Goal: Transaction & Acquisition: Download file/media

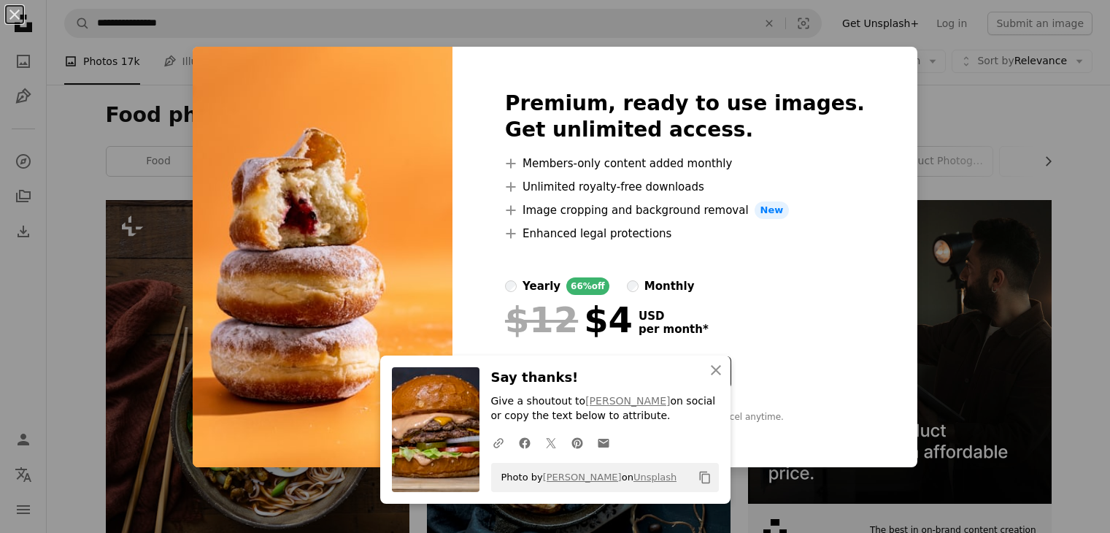
scroll to position [1146, 0]
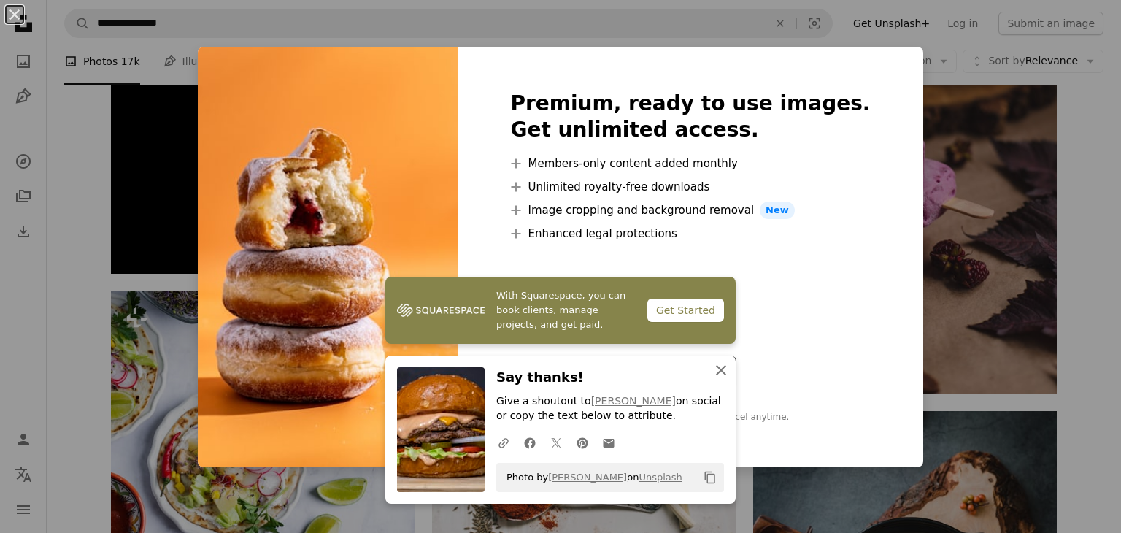
click at [714, 356] on button "An X shape Close" at bounding box center [720, 369] width 29 height 29
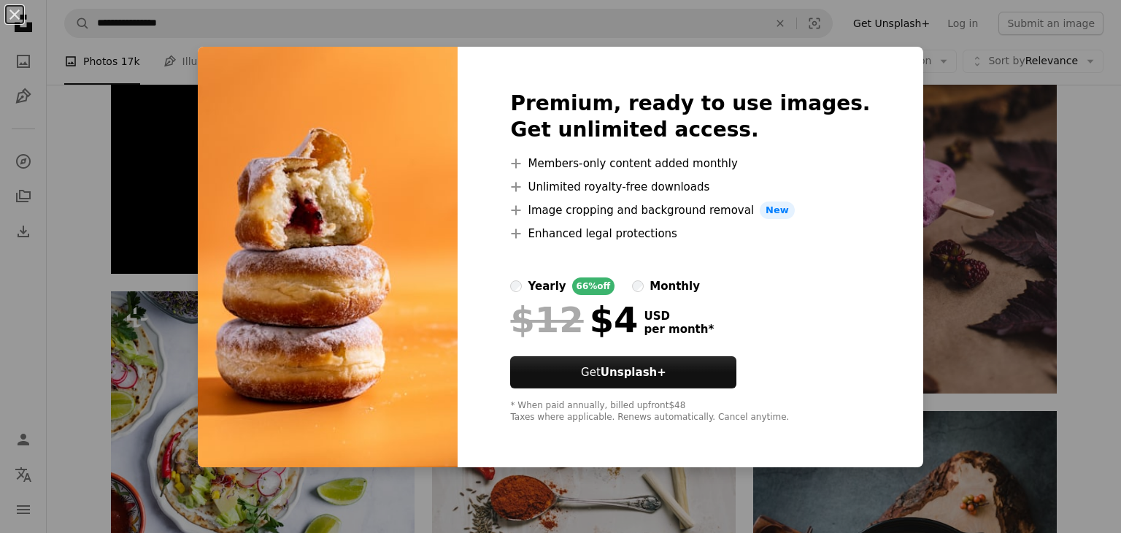
click at [920, 82] on div "An X shape Premium, ready to use images. Get unlimited access. A plus sign Memb…" at bounding box center [560, 266] width 1121 height 533
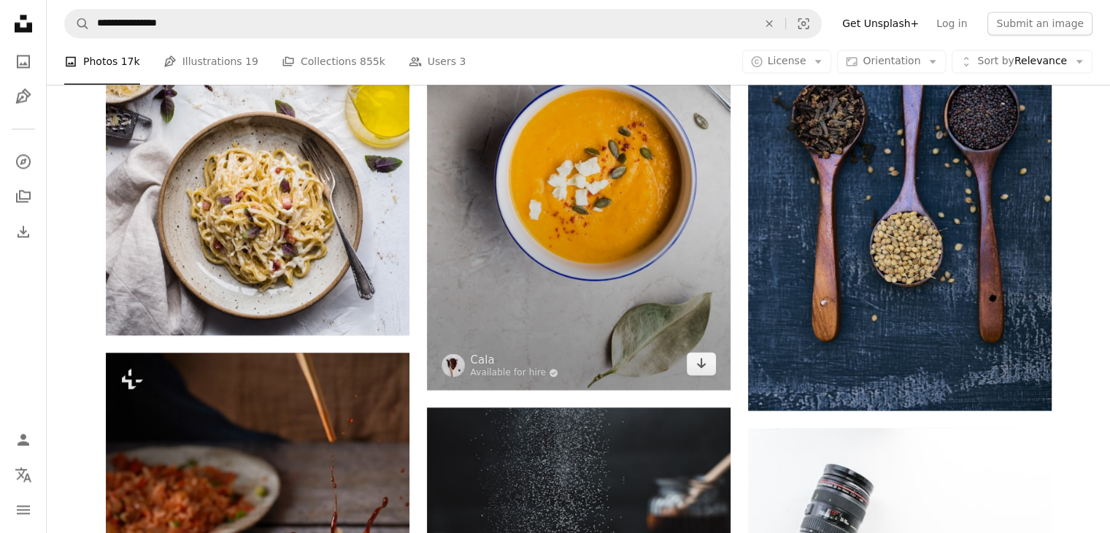
scroll to position [2428, 0]
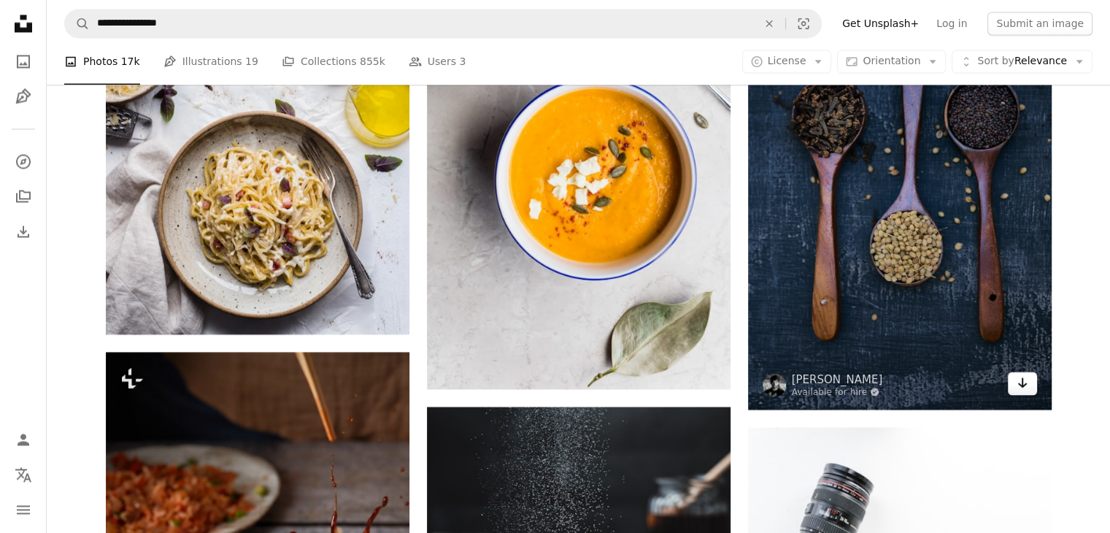
click at [1015, 379] on link "Arrow pointing down" at bounding box center [1022, 382] width 29 height 23
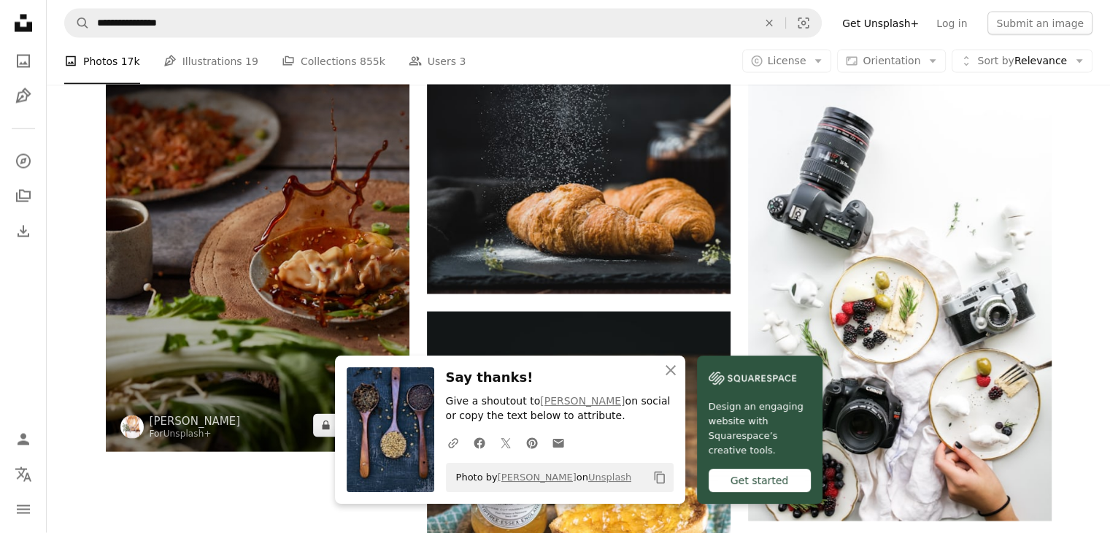
scroll to position [2784, 0]
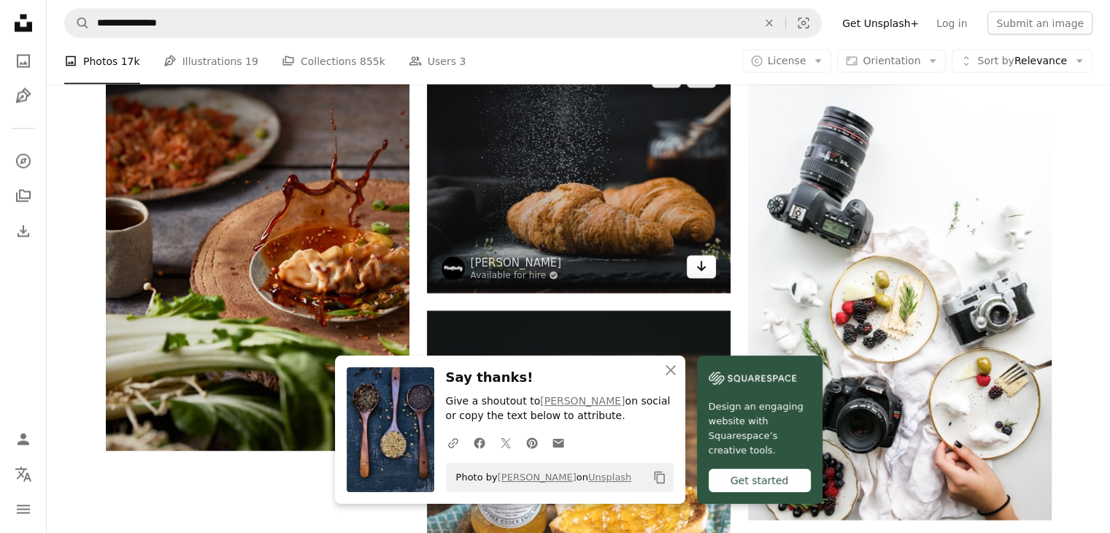
click at [698, 267] on icon "Download" at bounding box center [700, 266] width 9 height 10
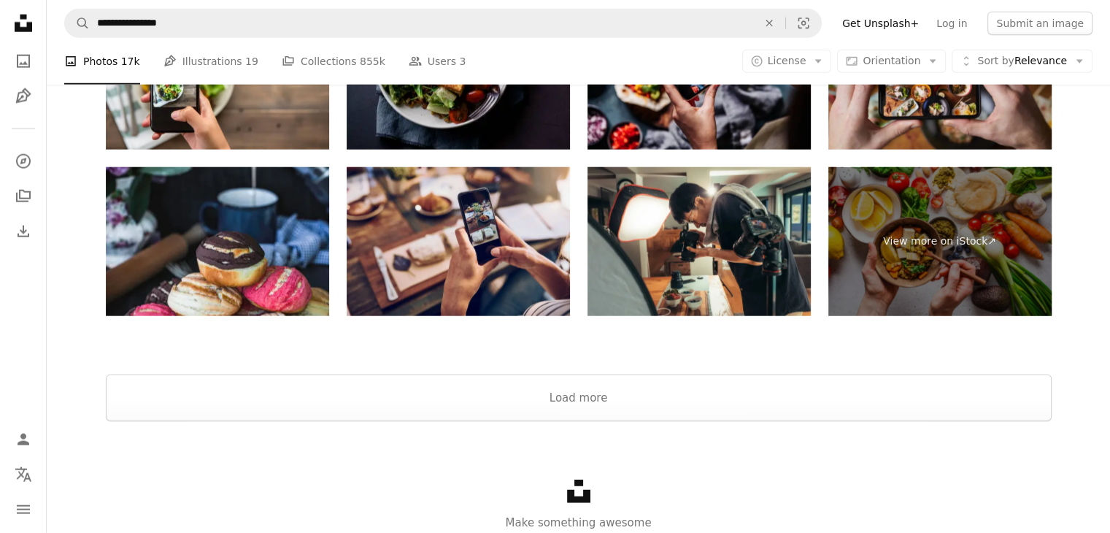
scroll to position [3634, 0]
